Goal: Task Accomplishment & Management: Manage account settings

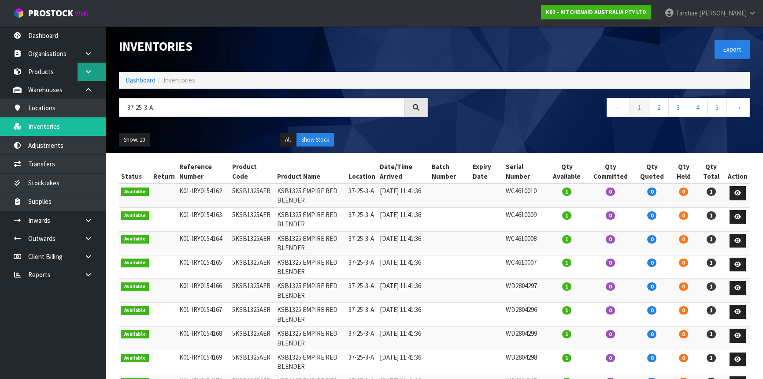
click at [91, 72] on icon at bounding box center [88, 71] width 8 height 7
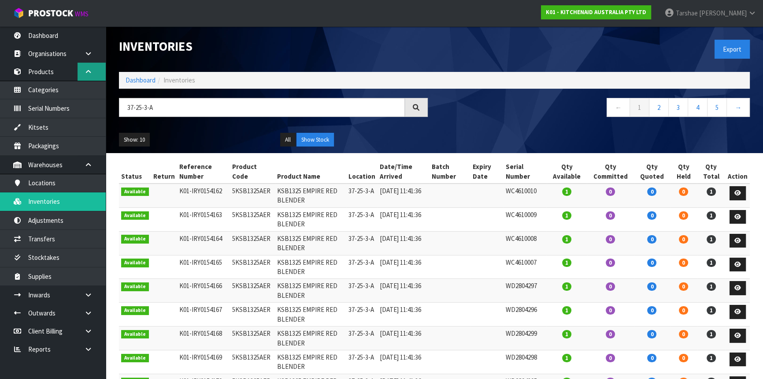
click at [91, 72] on icon at bounding box center [88, 71] width 8 height 7
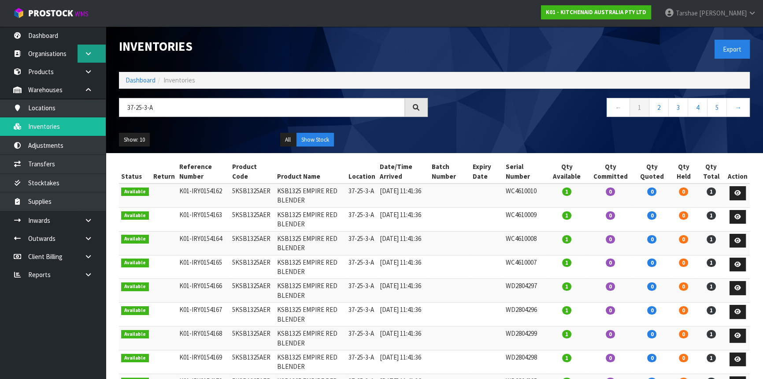
click at [93, 54] on link at bounding box center [92, 54] width 28 height 18
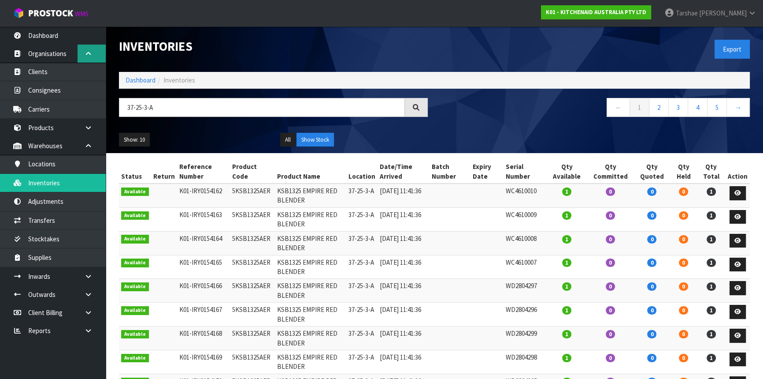
click at [93, 54] on link at bounding box center [92, 54] width 28 height 18
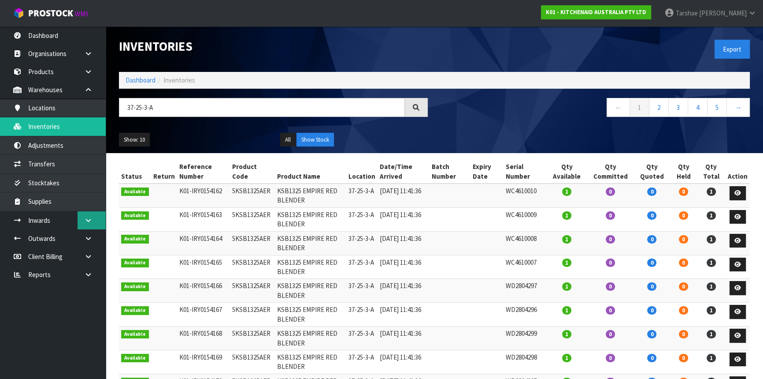
click at [84, 220] on icon at bounding box center [88, 220] width 8 height 7
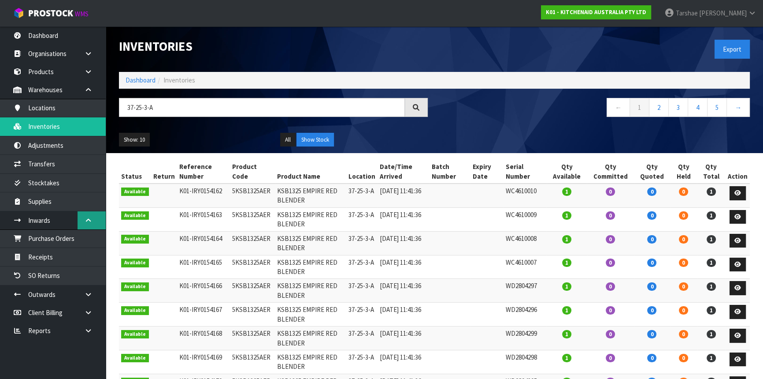
click at [84, 220] on icon at bounding box center [88, 220] width 8 height 7
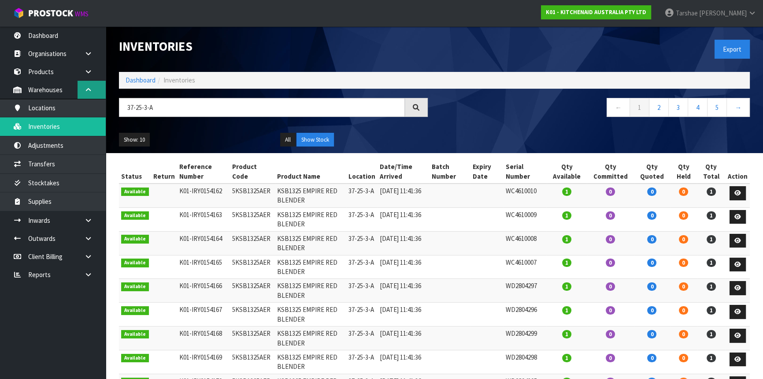
click at [83, 95] on link at bounding box center [92, 90] width 28 height 18
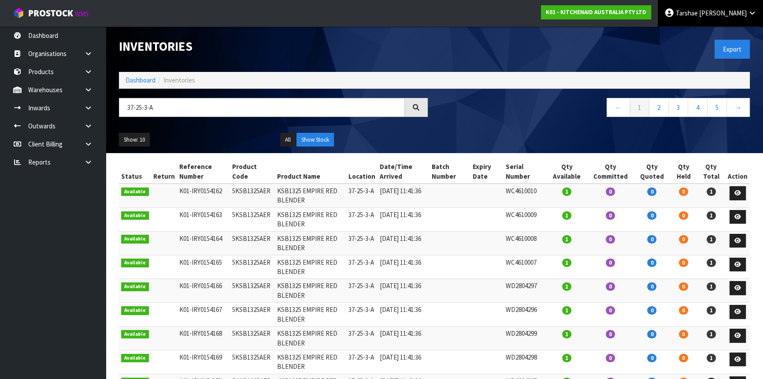
click at [750, 17] on link "[PERSON_NAME]" at bounding box center [710, 13] width 105 height 26
click at [731, 37] on link "Logout" at bounding box center [728, 35] width 70 height 12
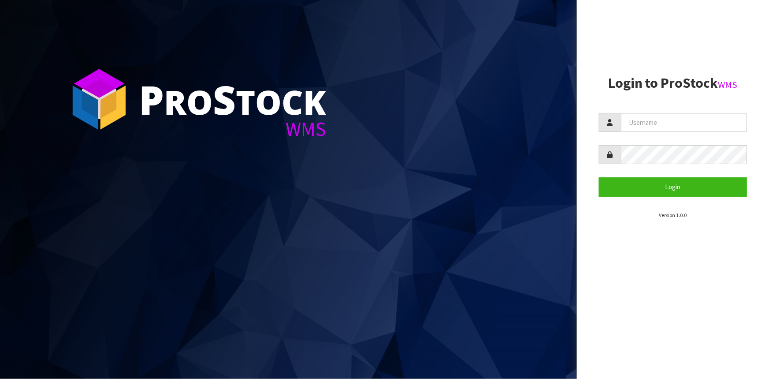
click at [670, 330] on aside "Login to ProStock WMS Login Version 1.0.0" at bounding box center [673, 189] width 192 height 379
